Goal: Transaction & Acquisition: Obtain resource

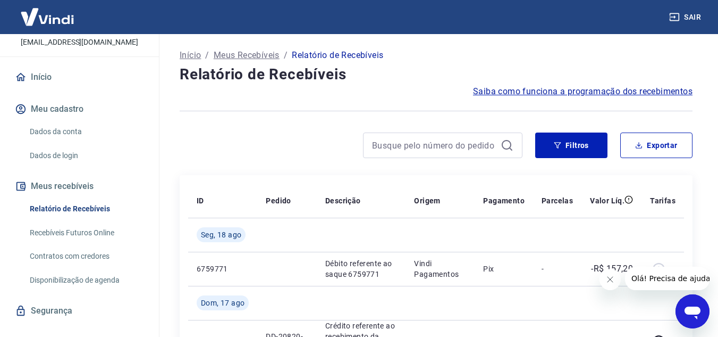
scroll to position [86, 0]
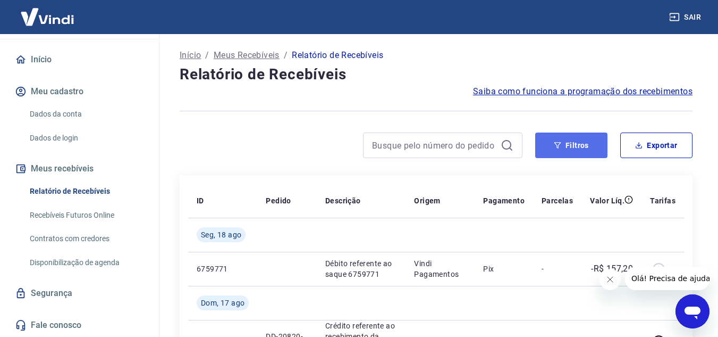
click at [584, 140] on button "Filtros" at bounding box center [572, 145] width 72 height 26
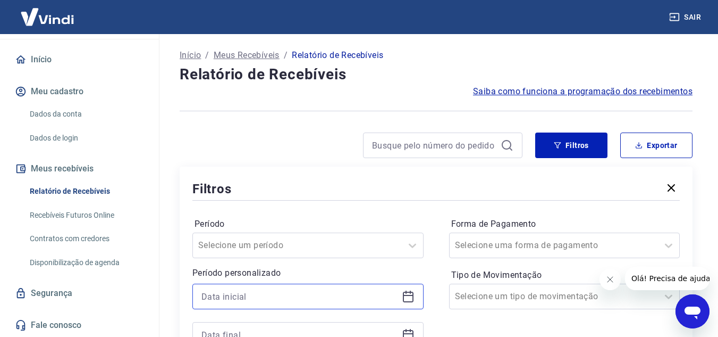
click at [309, 296] on input at bounding box center [300, 296] width 196 height 16
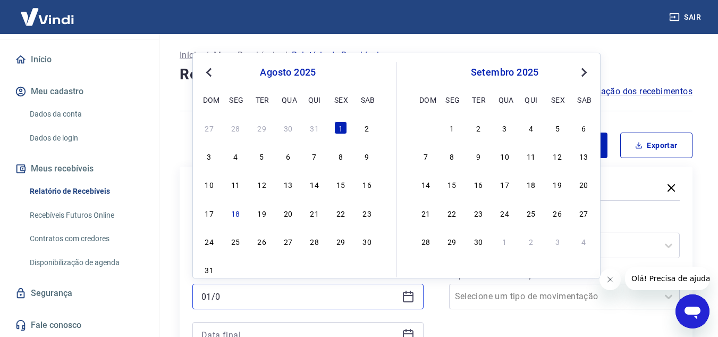
click at [308, 297] on input "01/0" at bounding box center [300, 296] width 196 height 16
click at [208, 62] on div "agosto 2025 dom seg ter qua qui sex sab" at bounding box center [288, 84] width 173 height 45
click at [208, 67] on button "Previous Month" at bounding box center [209, 72] width 13 height 13
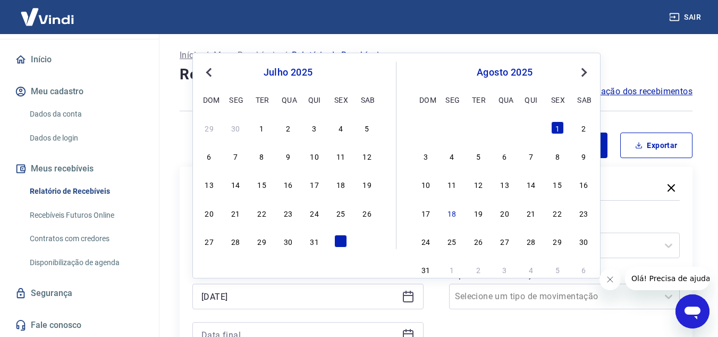
click at [208, 67] on button "Previous Month" at bounding box center [209, 72] width 13 height 13
click at [366, 74] on div "março 2025" at bounding box center [288, 72] width 173 height 13
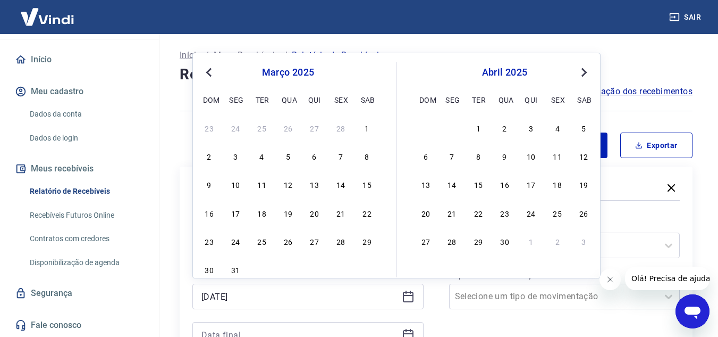
click at [388, 74] on div "março 2025 dom seg ter qua qui sex sab 23 24 25 26 27 28 1 2 3 4 5 6 7 8 9 10 1…" at bounding box center [299, 169] width 195 height 215
click at [410, 293] on icon at bounding box center [410, 291] width 1 height 3
click at [210, 72] on span "Previous Month" at bounding box center [210, 72] width 0 height 12
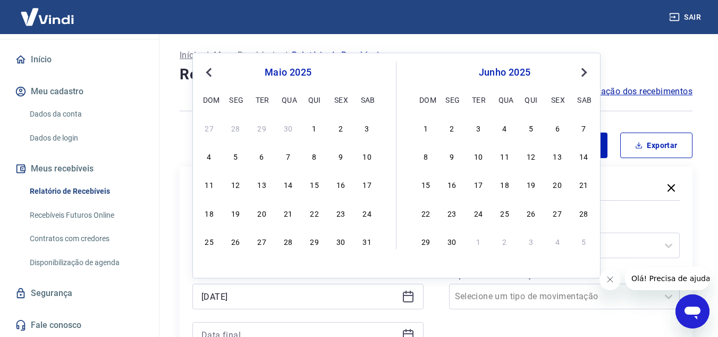
click at [210, 72] on span "Previous Month" at bounding box center [210, 72] width 0 height 12
click at [261, 127] on div "1" at bounding box center [262, 127] width 13 height 13
type input "01/04/2025"
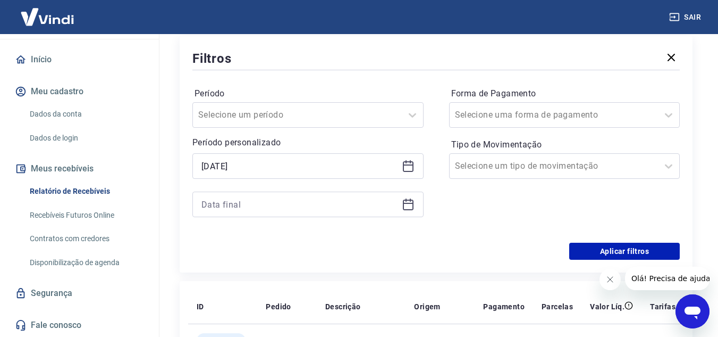
scroll to position [127, 0]
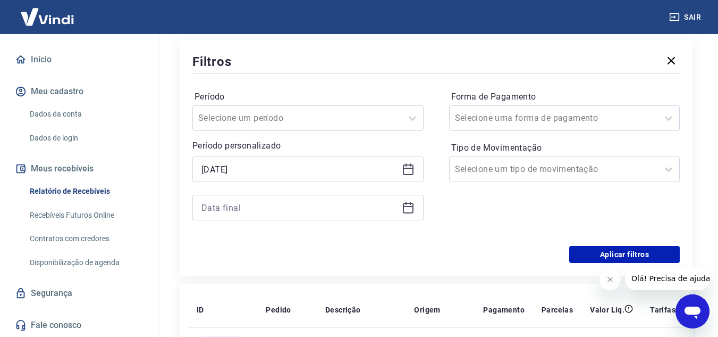
click at [407, 205] on icon at bounding box center [408, 207] width 13 height 13
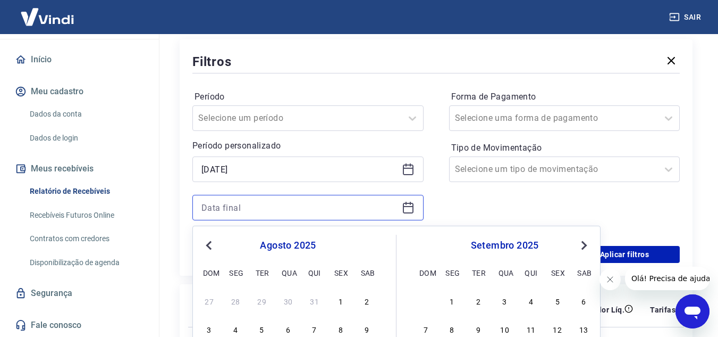
scroll to position [326, 0]
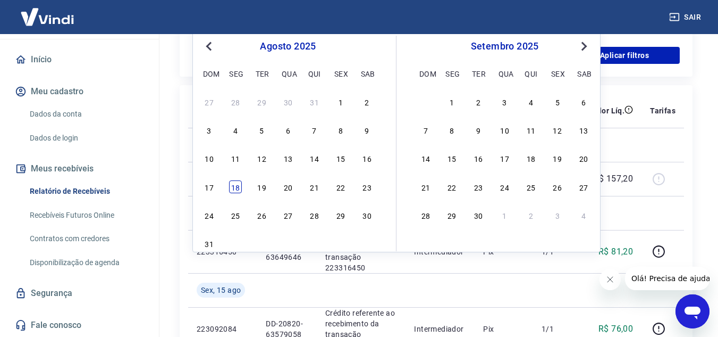
click at [238, 187] on div "18" at bounding box center [235, 186] width 13 height 13
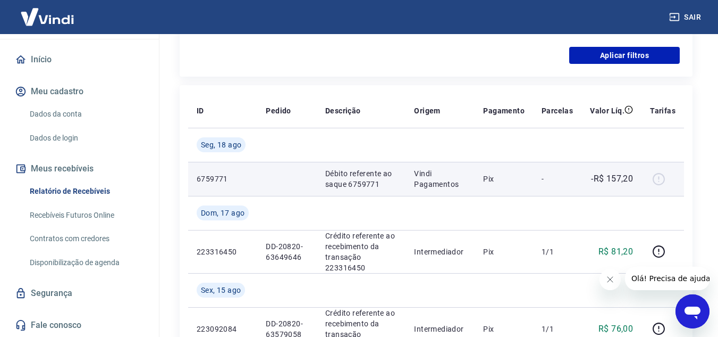
type input "18/08/2025"
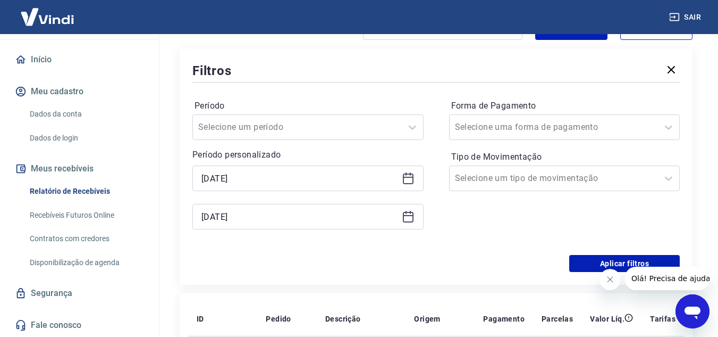
scroll to position [124, 0]
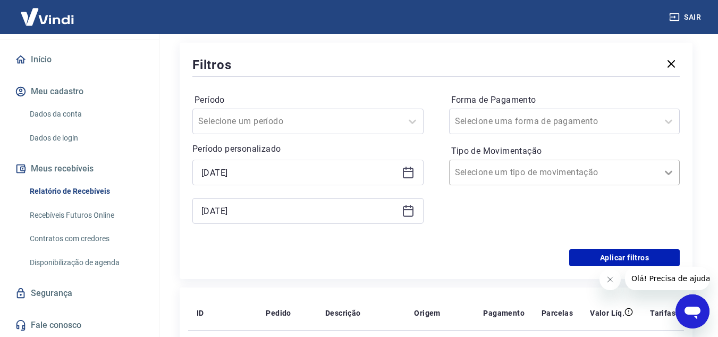
click at [676, 170] on div at bounding box center [668, 172] width 21 height 21
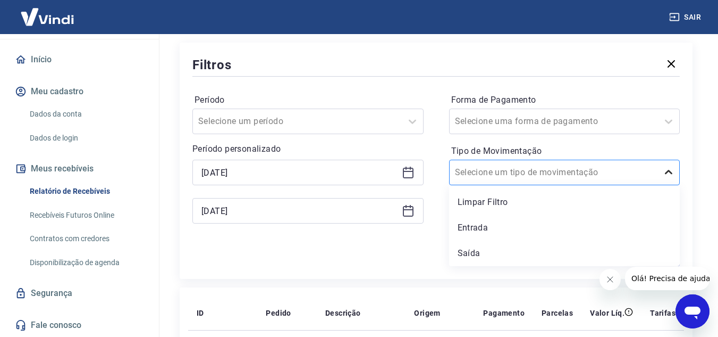
click at [666, 170] on icon at bounding box center [669, 172] width 13 height 13
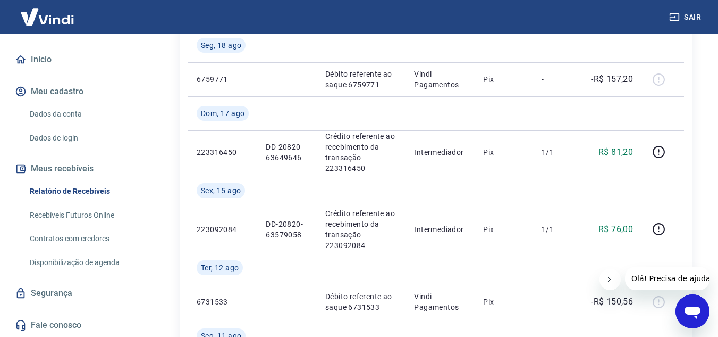
scroll to position [131, 0]
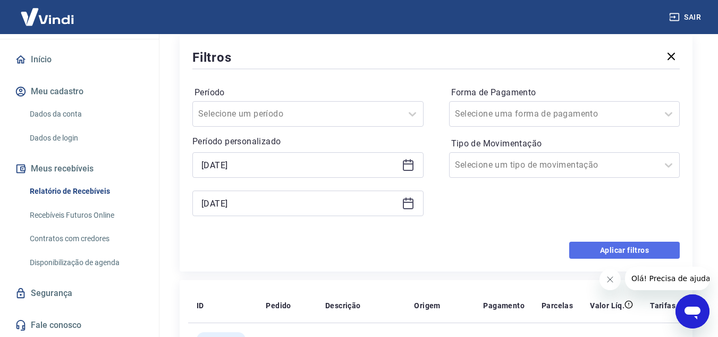
click at [621, 250] on button "Aplicar filtros" at bounding box center [625, 249] width 111 height 17
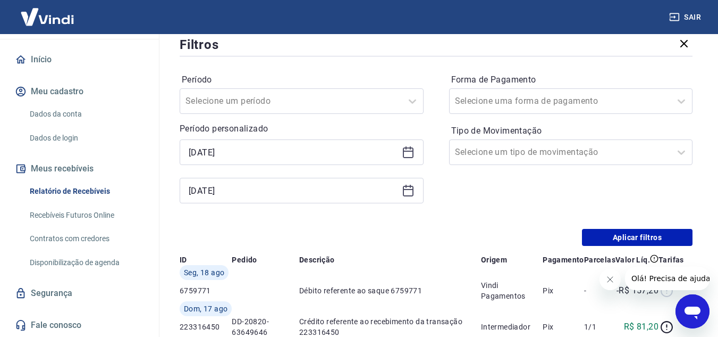
click at [604, 280] on button "Fechar mensagem da empresa" at bounding box center [609, 279] width 21 height 21
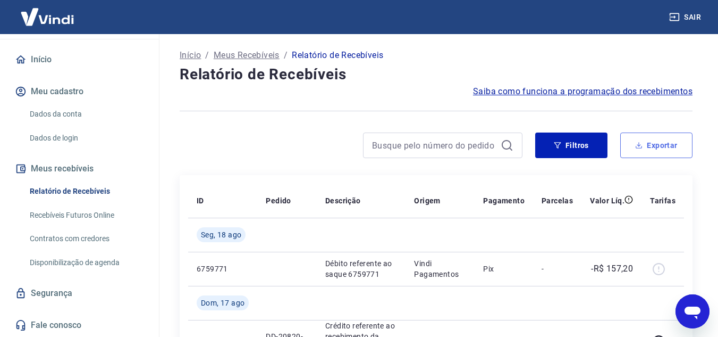
click at [649, 145] on button "Exportar" at bounding box center [657, 145] width 72 height 26
type input "01/04/2025"
type input "18/08/2025"
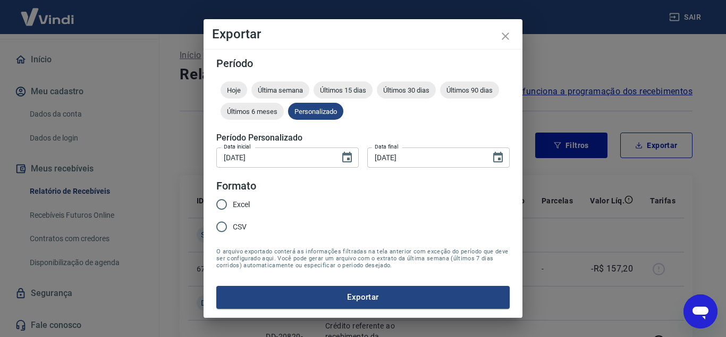
click at [222, 203] on input "Excel" at bounding box center [222, 204] width 22 height 22
radio input "true"
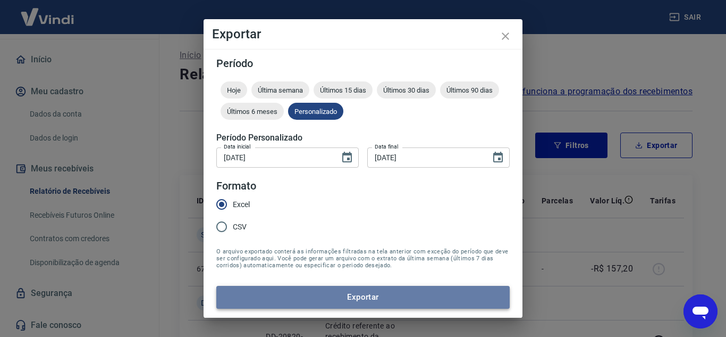
click at [378, 297] on button "Exportar" at bounding box center [363, 297] width 294 height 22
